Goal: Navigation & Orientation: Find specific page/section

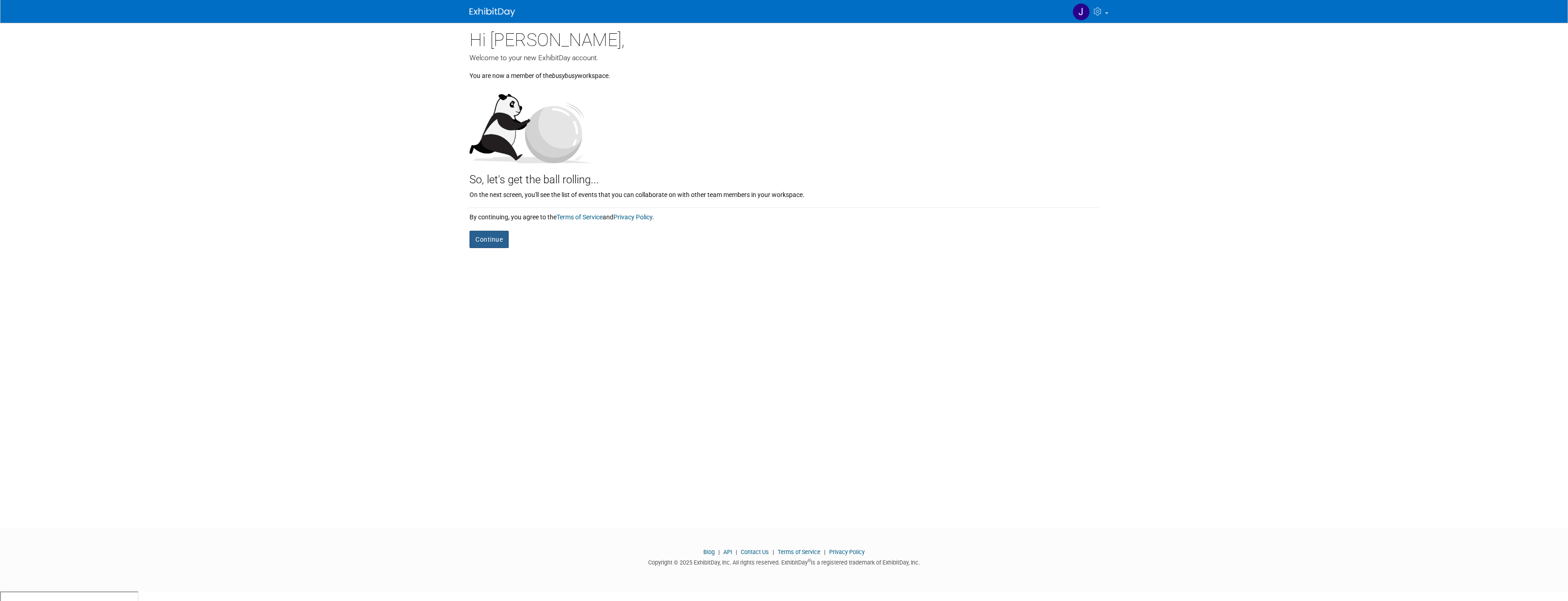
click at [487, 238] on button "Continue" at bounding box center [489, 239] width 39 height 17
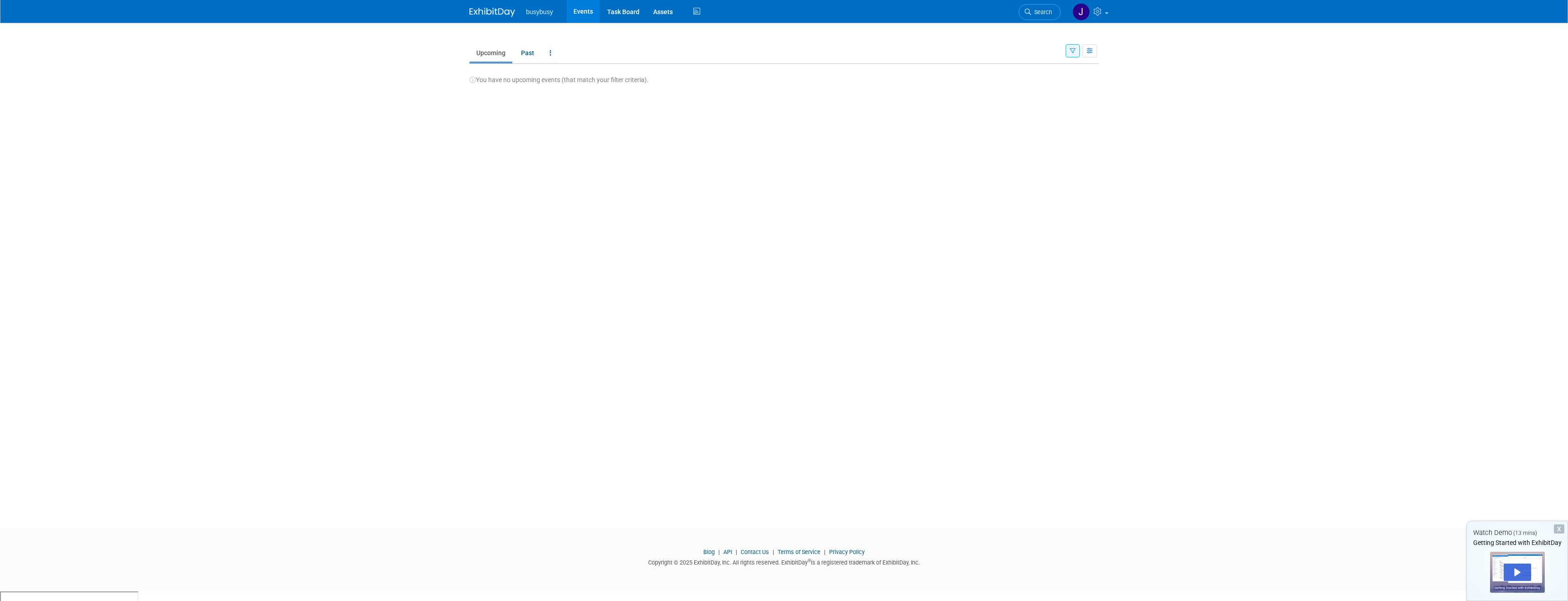
click at [501, 57] on link "Upcoming" at bounding box center [491, 52] width 43 height 17
click at [622, 10] on link "Task Board" at bounding box center [623, 11] width 46 height 23
click at [635, 9] on link "Task Board" at bounding box center [623, 11] width 46 height 23
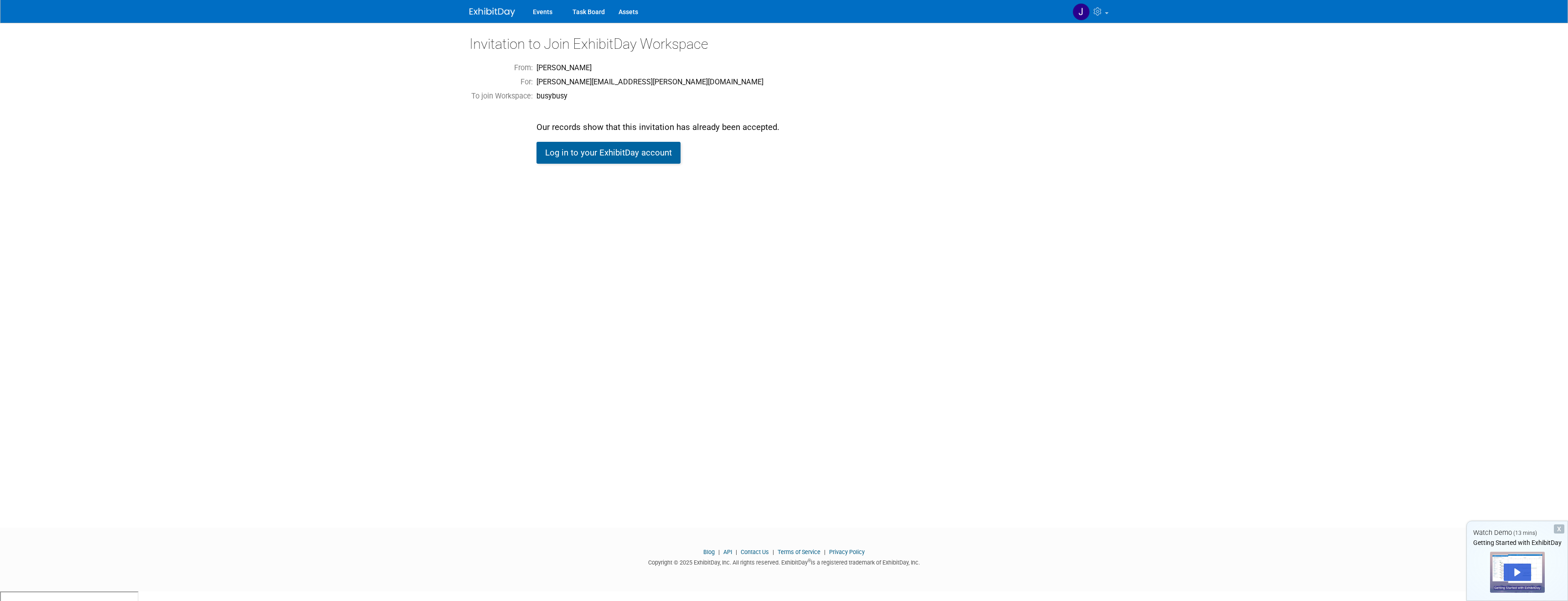
click at [593, 156] on link "Log in to your ExhibitDay account" at bounding box center [608, 153] width 144 height 22
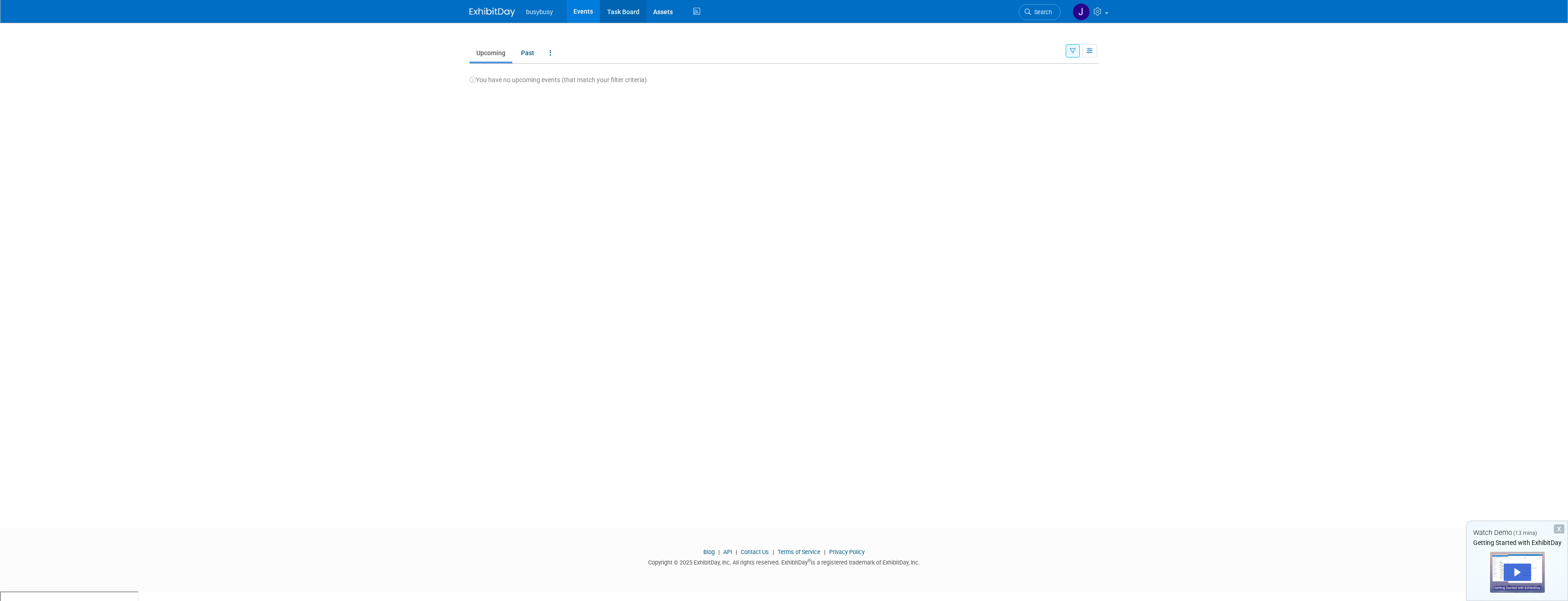
click at [604, 12] on link "Task Board" at bounding box center [623, 11] width 46 height 23
